Goal: Transaction & Acquisition: Purchase product/service

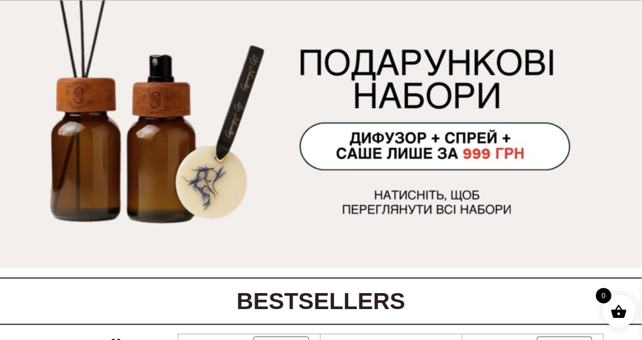
scroll to position [99, 0]
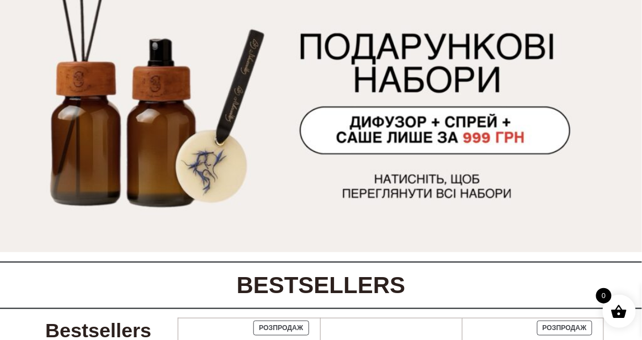
click at [388, 156] on img at bounding box center [321, 119] width 642 height 268
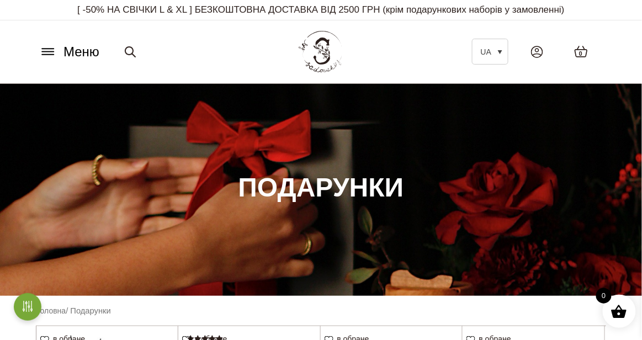
click at [53, 52] on icon at bounding box center [48, 52] width 12 height 0
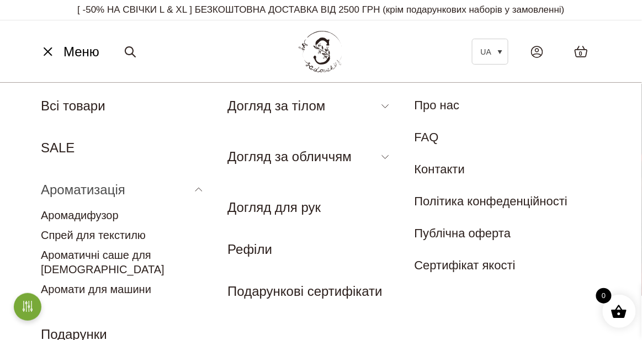
click at [87, 190] on link "Ароматизація" at bounding box center [83, 189] width 85 height 15
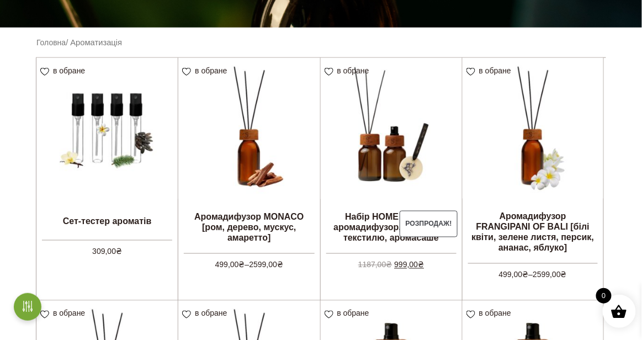
scroll to position [297, 0]
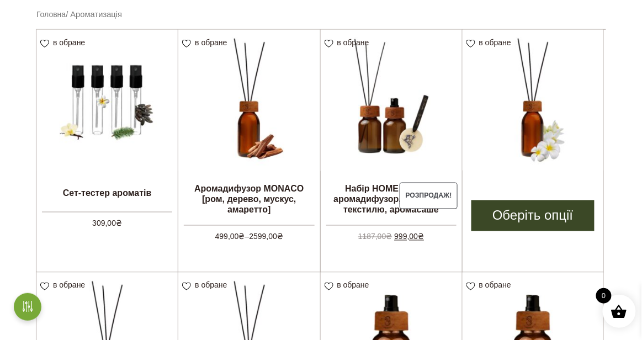
click at [520, 139] on img at bounding box center [533, 100] width 141 height 141
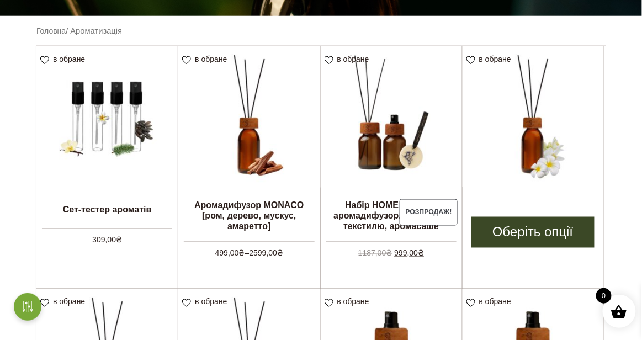
scroll to position [281, 0]
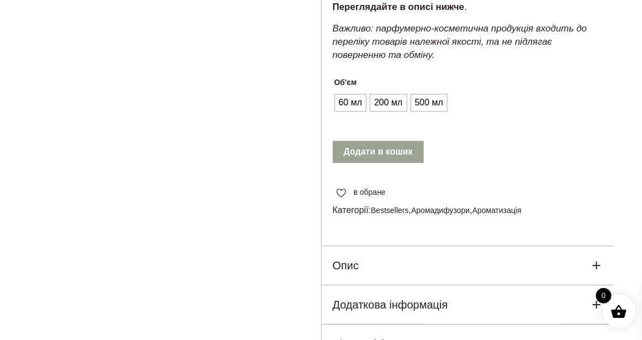
scroll to position [668, 0]
click at [387, 108] on span "200 мл" at bounding box center [389, 103] width 34 height 18
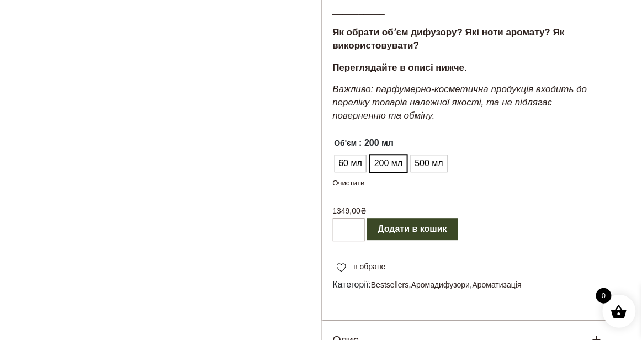
scroll to position [597, 0]
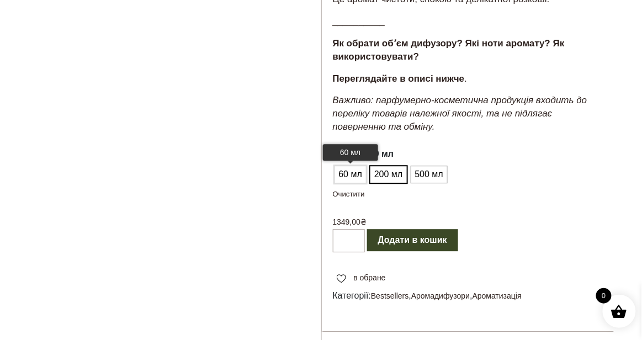
click at [351, 175] on span "60 мл" at bounding box center [350, 175] width 29 height 18
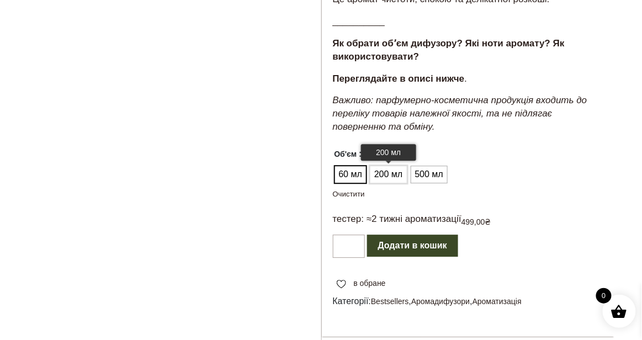
click at [389, 177] on span "200 мл" at bounding box center [389, 175] width 34 height 18
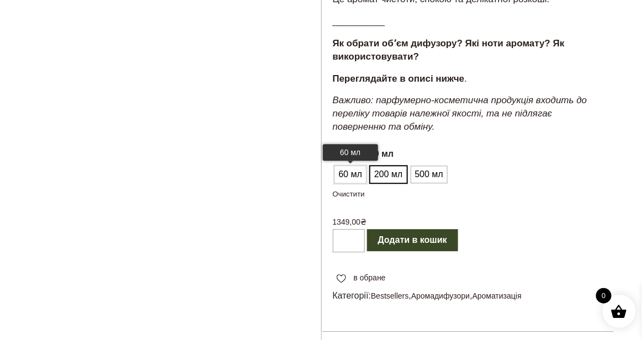
click at [350, 178] on span "60 мл" at bounding box center [350, 175] width 29 height 18
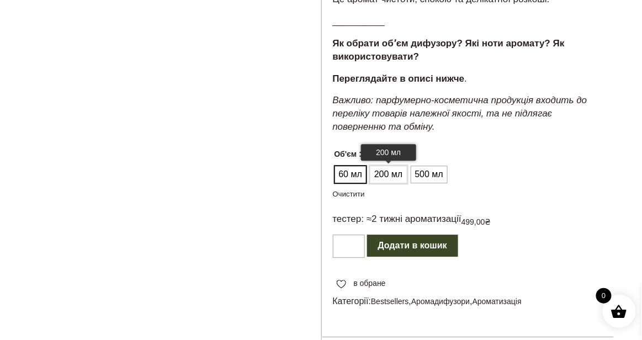
click at [384, 177] on span "200 мл" at bounding box center [389, 175] width 34 height 18
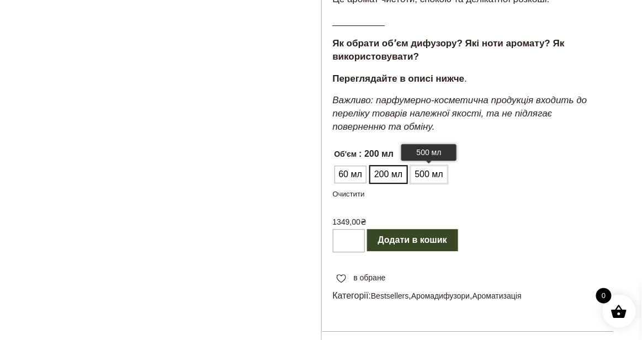
click at [438, 179] on span "500 мл" at bounding box center [430, 175] width 34 height 18
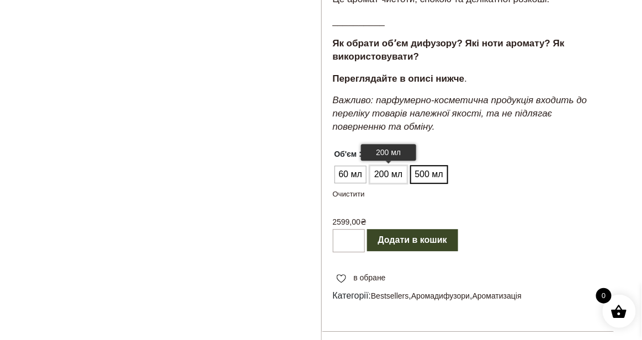
click at [395, 181] on span "200 мл" at bounding box center [389, 175] width 34 height 18
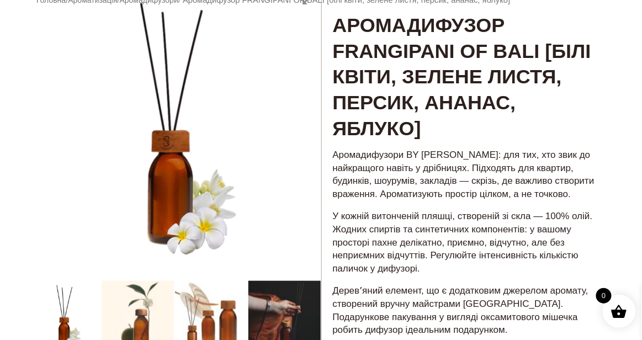
scroll to position [66, 0]
